Goal: Task Accomplishment & Management: Use online tool/utility

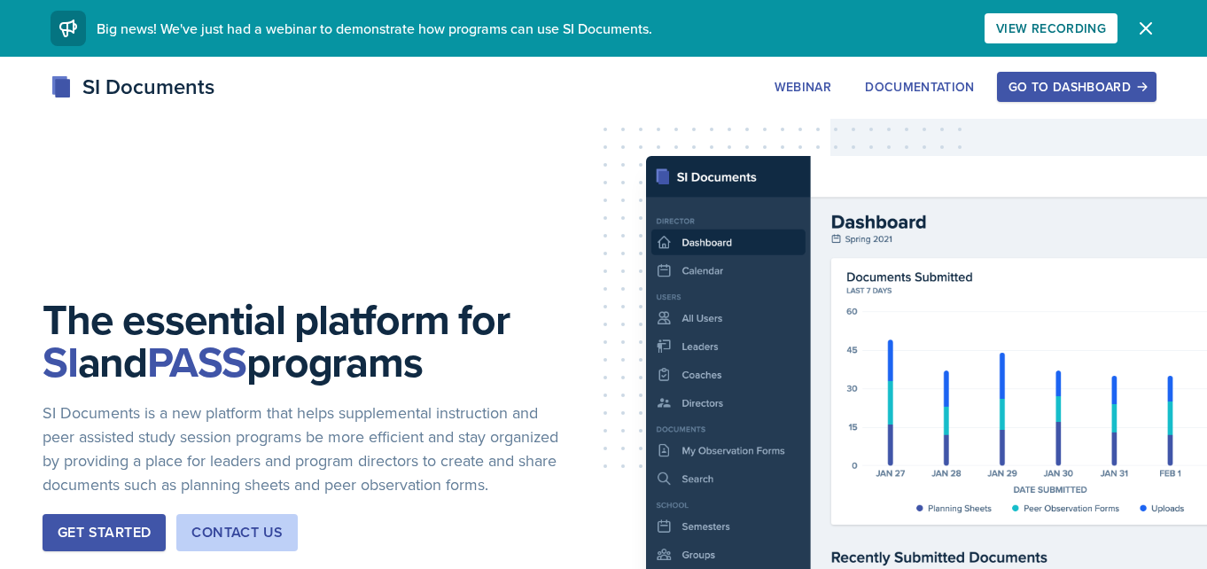
click at [1090, 86] on div "Go to Dashboard" at bounding box center [1077, 87] width 137 height 14
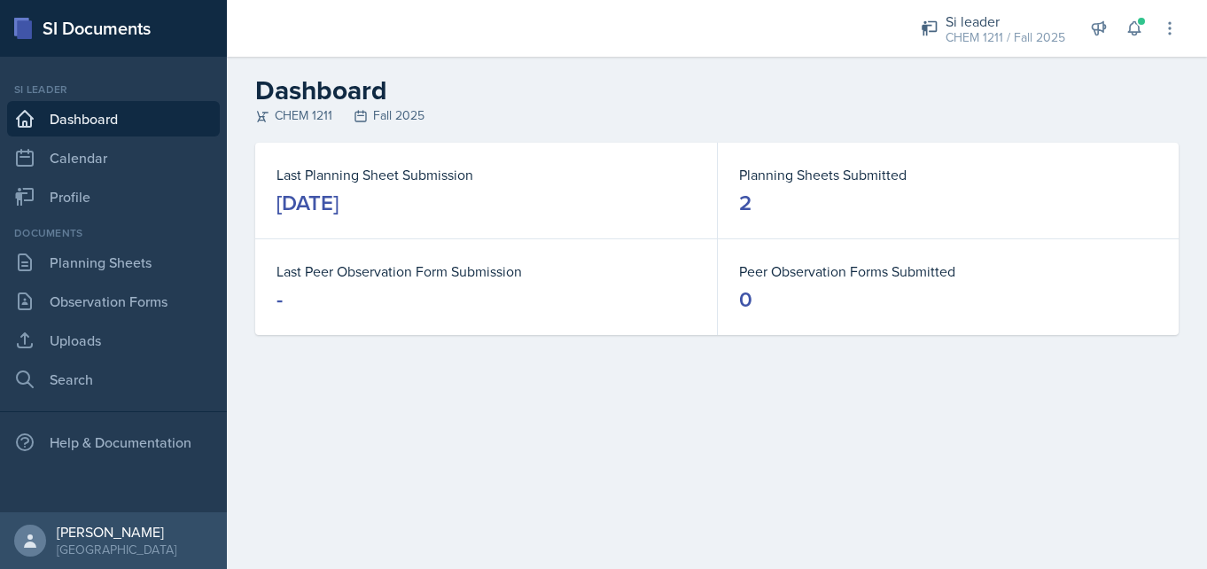
click at [1121, 17] on div "Si leader CHEM 1211 / Fall 2025 Si leader CHEM 1211 / Fall 2025 Si leader CHEM …" at bounding box center [1037, 28] width 283 height 57
click at [1133, 24] on icon at bounding box center [1135, 28] width 12 height 13
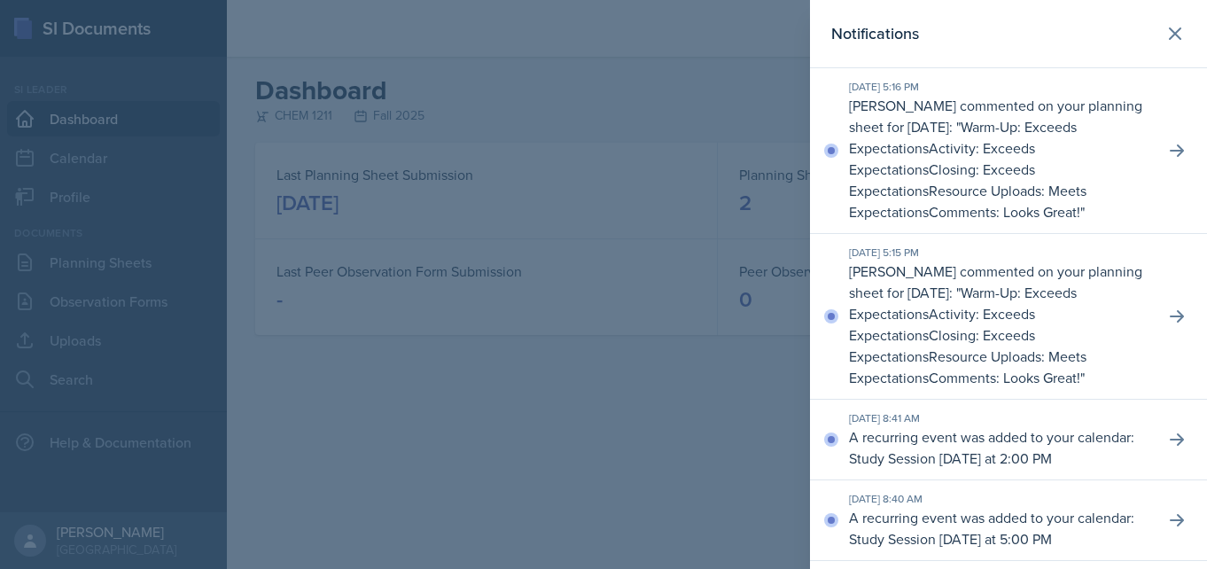
click at [768, 430] on div at bounding box center [603, 284] width 1207 height 569
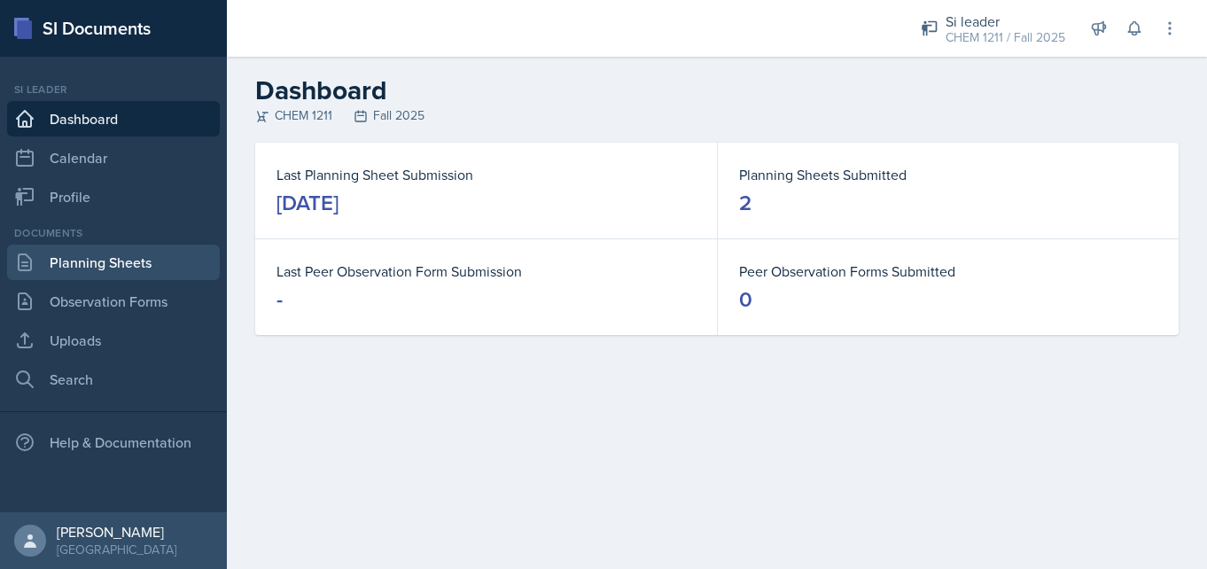
click at [160, 268] on link "Planning Sheets" at bounding box center [113, 262] width 213 height 35
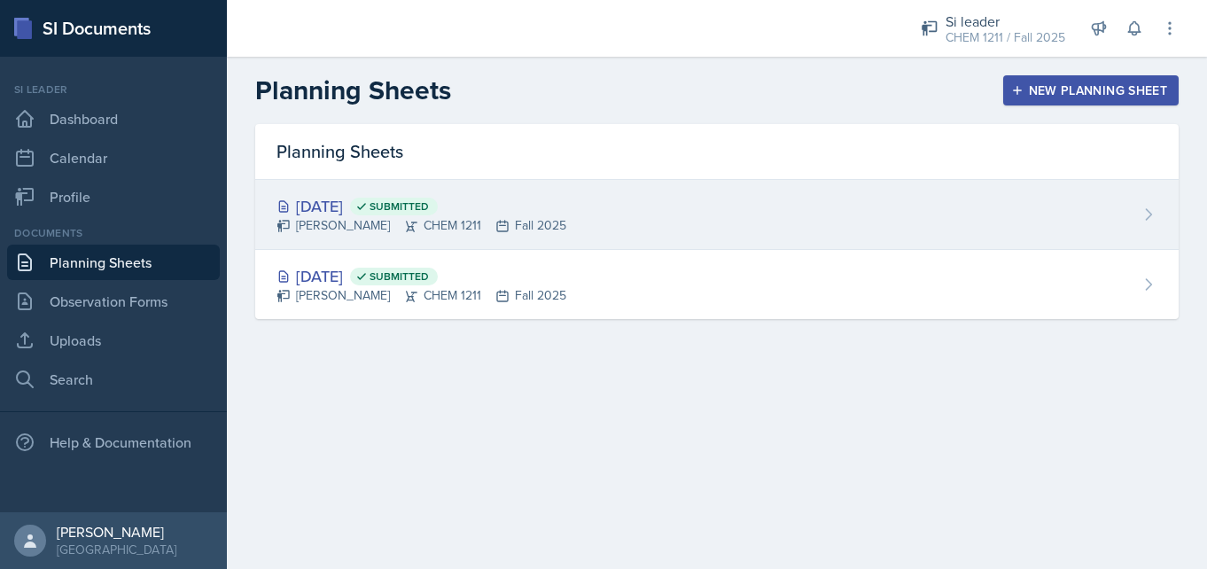
click at [357, 199] on div "[DATE] Submitted" at bounding box center [422, 206] width 290 height 24
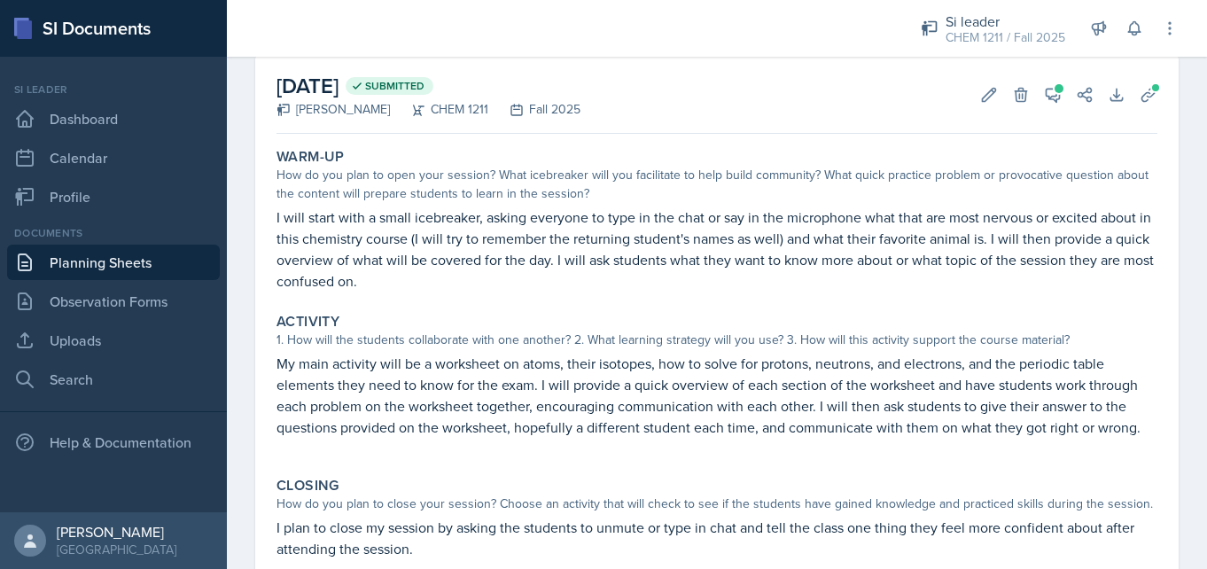
scroll to position [78, 0]
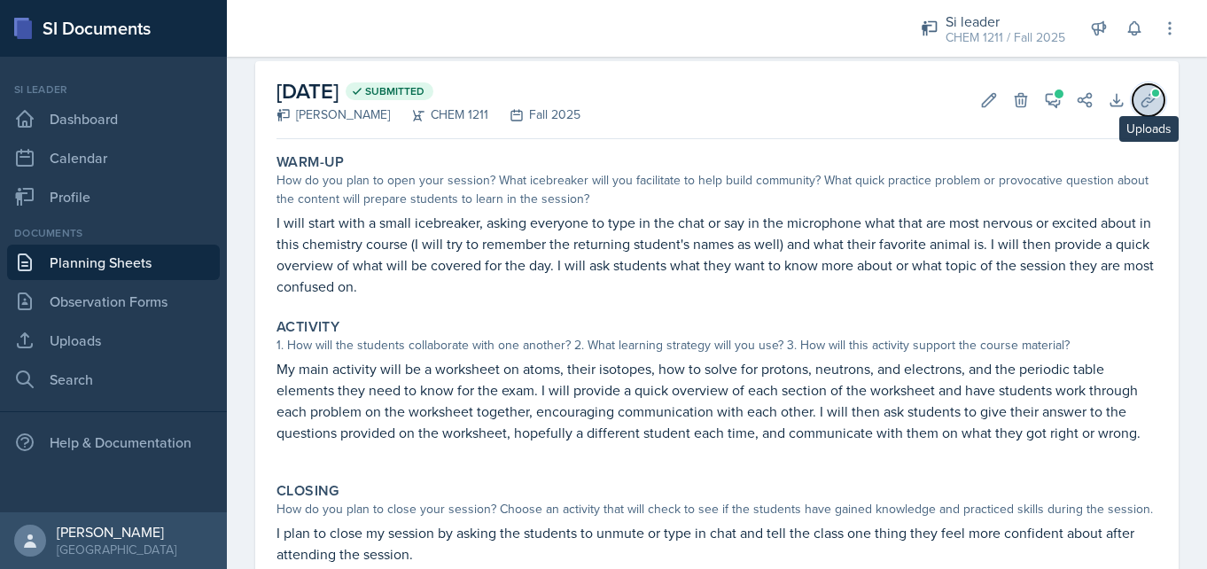
click at [1155, 107] on icon at bounding box center [1149, 100] width 18 height 18
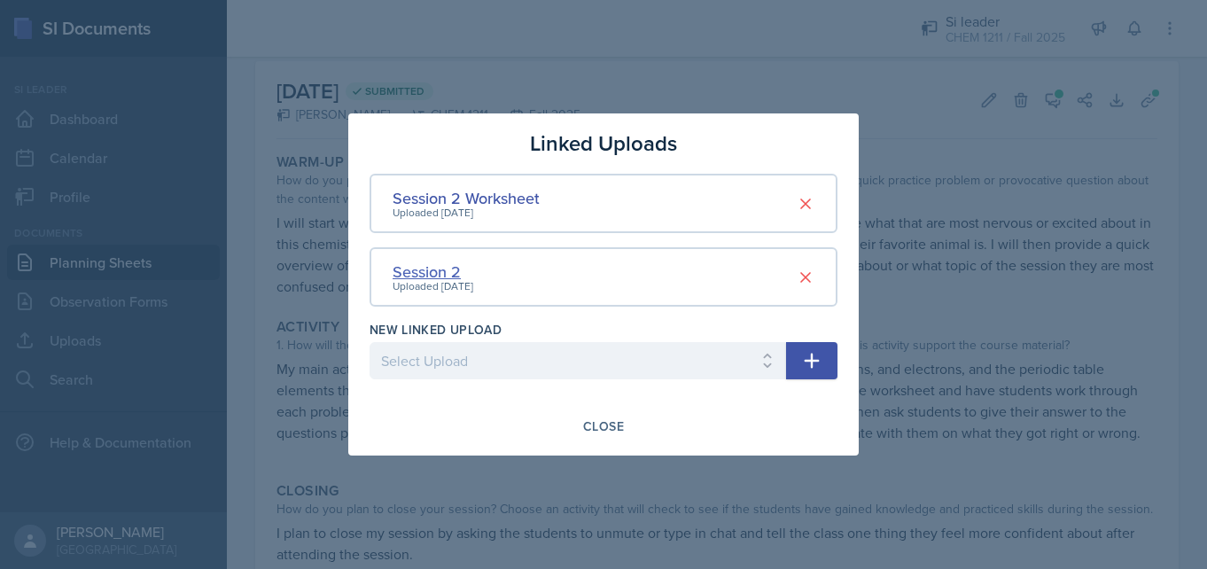
click at [444, 271] on div "Session 2" at bounding box center [433, 272] width 81 height 24
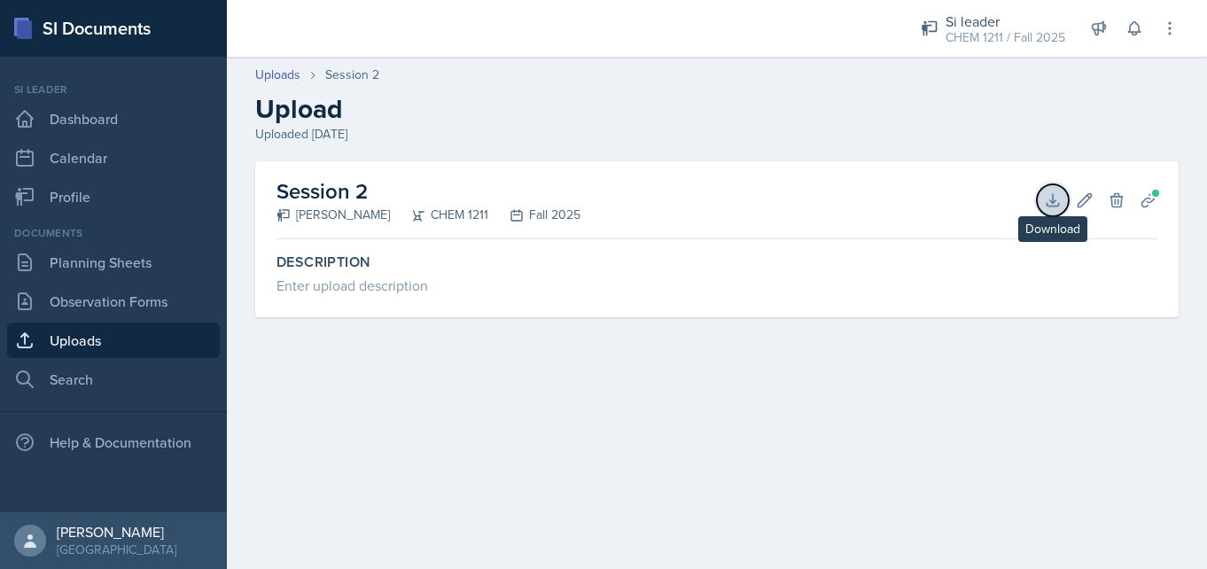
click at [1051, 196] on icon at bounding box center [1053, 200] width 18 height 18
